Goal: Navigation & Orientation: Find specific page/section

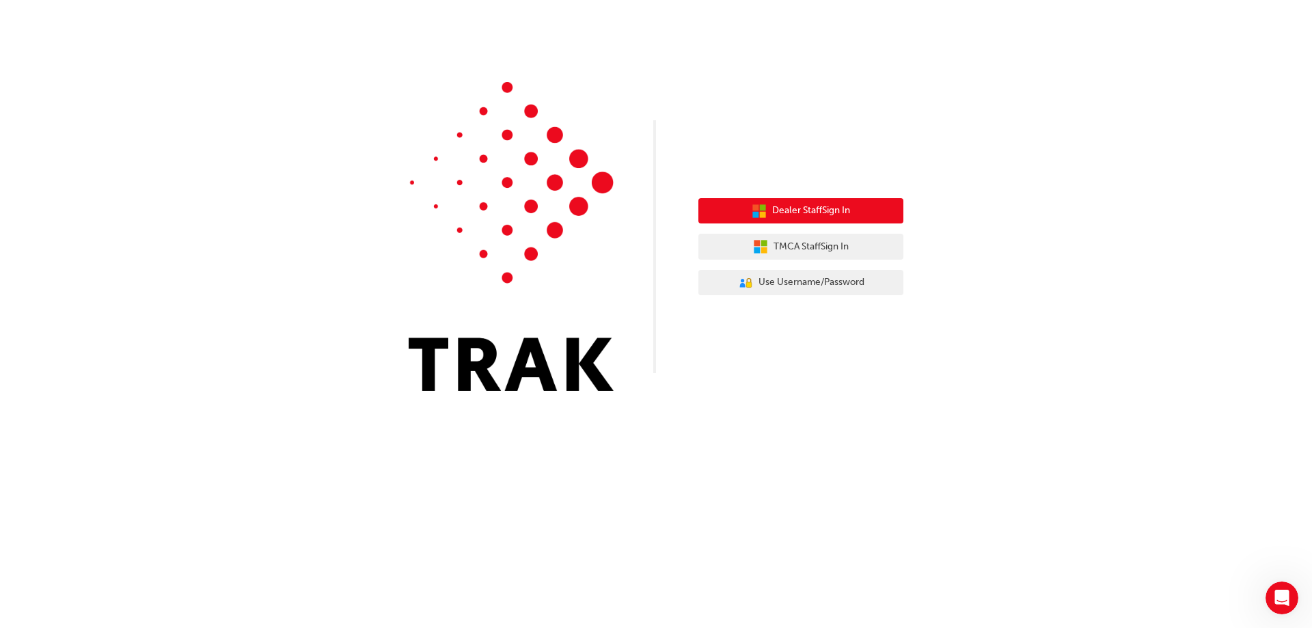
click at [844, 212] on span "Dealer Staff Sign In" at bounding box center [811, 211] width 78 height 16
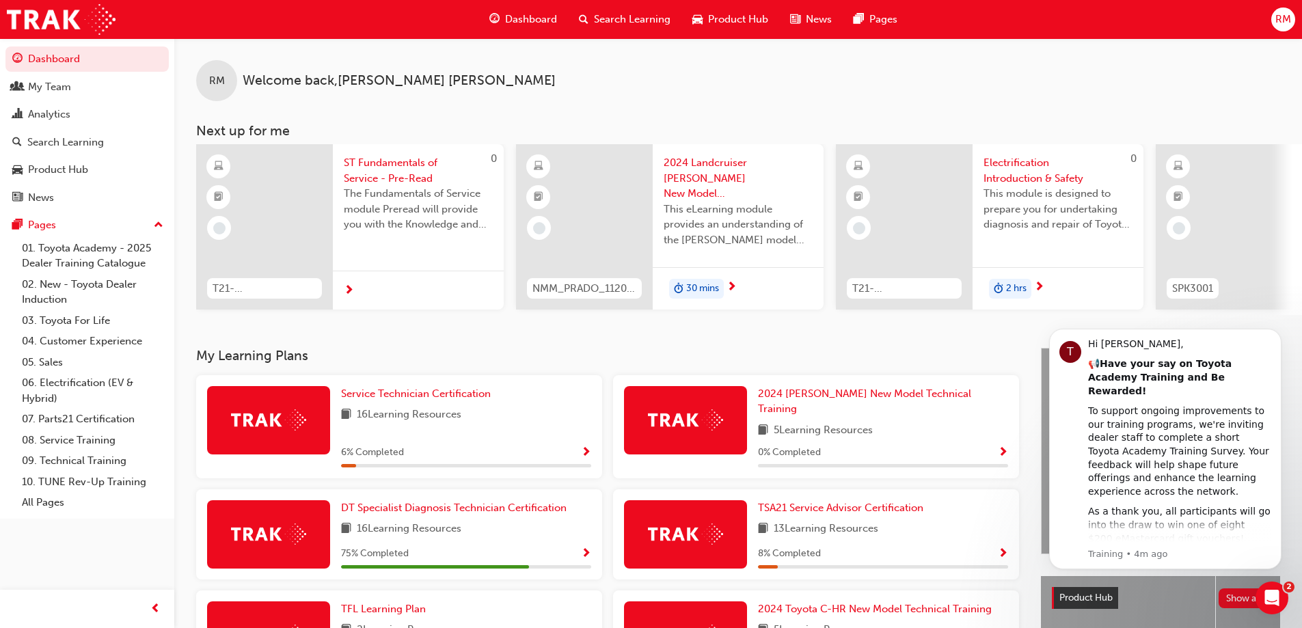
click at [540, 16] on span "Dashboard" at bounding box center [531, 20] width 52 height 16
click at [46, 81] on div "My Team" at bounding box center [49, 87] width 43 height 16
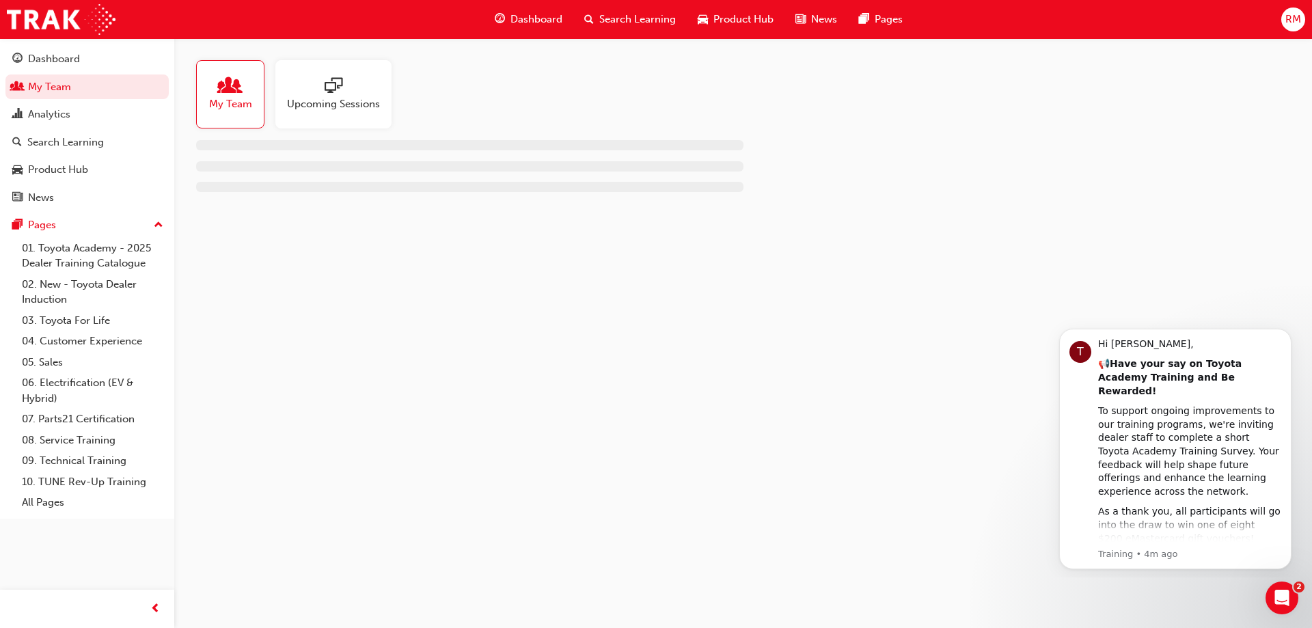
click at [245, 105] on span "My Team" at bounding box center [230, 104] width 43 height 16
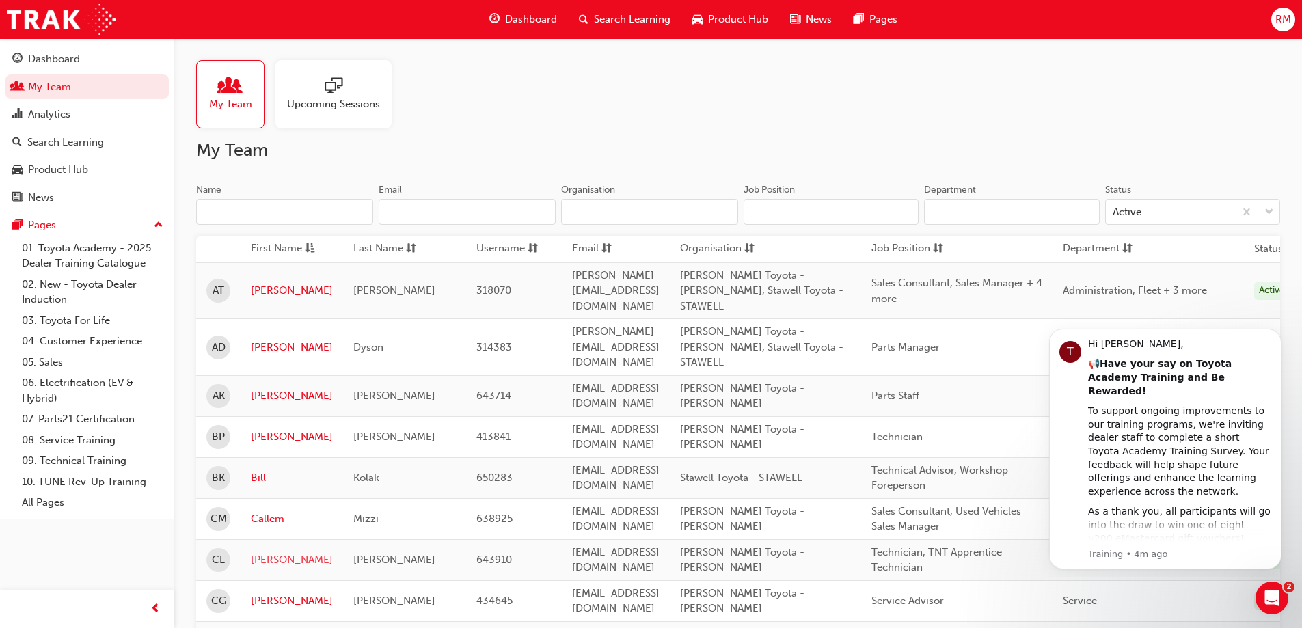
click at [267, 552] on link "[PERSON_NAME]" at bounding box center [292, 560] width 82 height 16
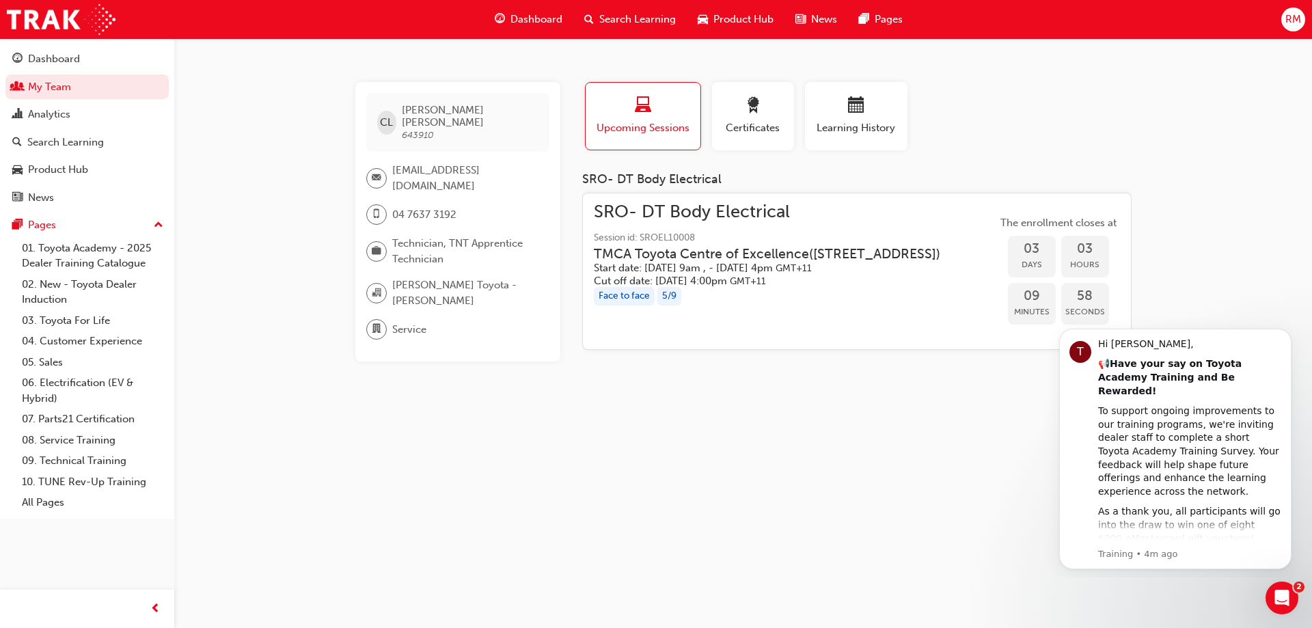
click at [874, 556] on div "CL [PERSON_NAME] 643910 [EMAIL_ADDRESS][DOMAIN_NAME] 04 7637 3192 Technician, T…" at bounding box center [656, 314] width 1312 height 628
